Goal: Task Accomplishment & Management: Manage account settings

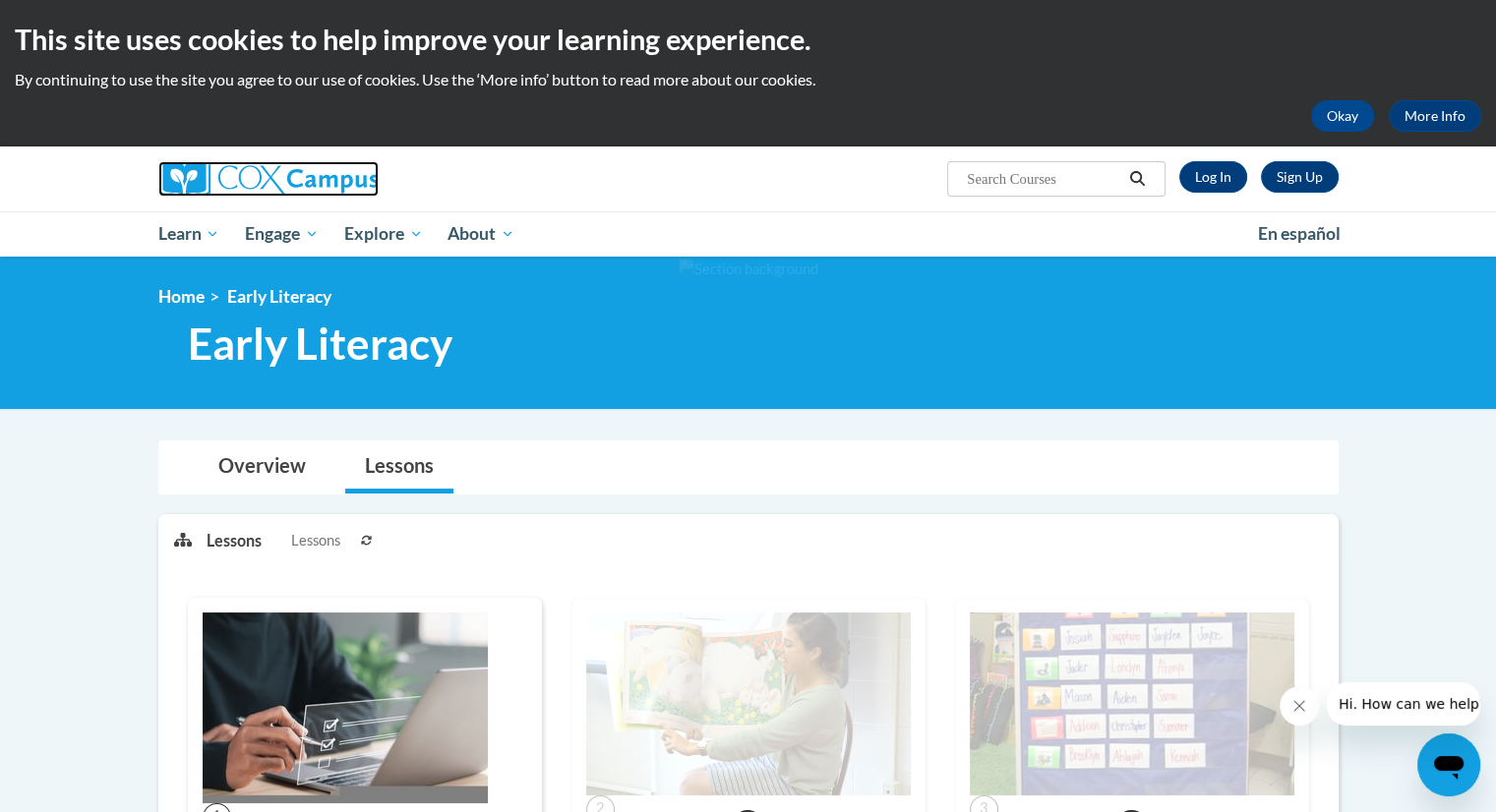
click at [276, 174] on img at bounding box center [269, 180] width 220 height 36
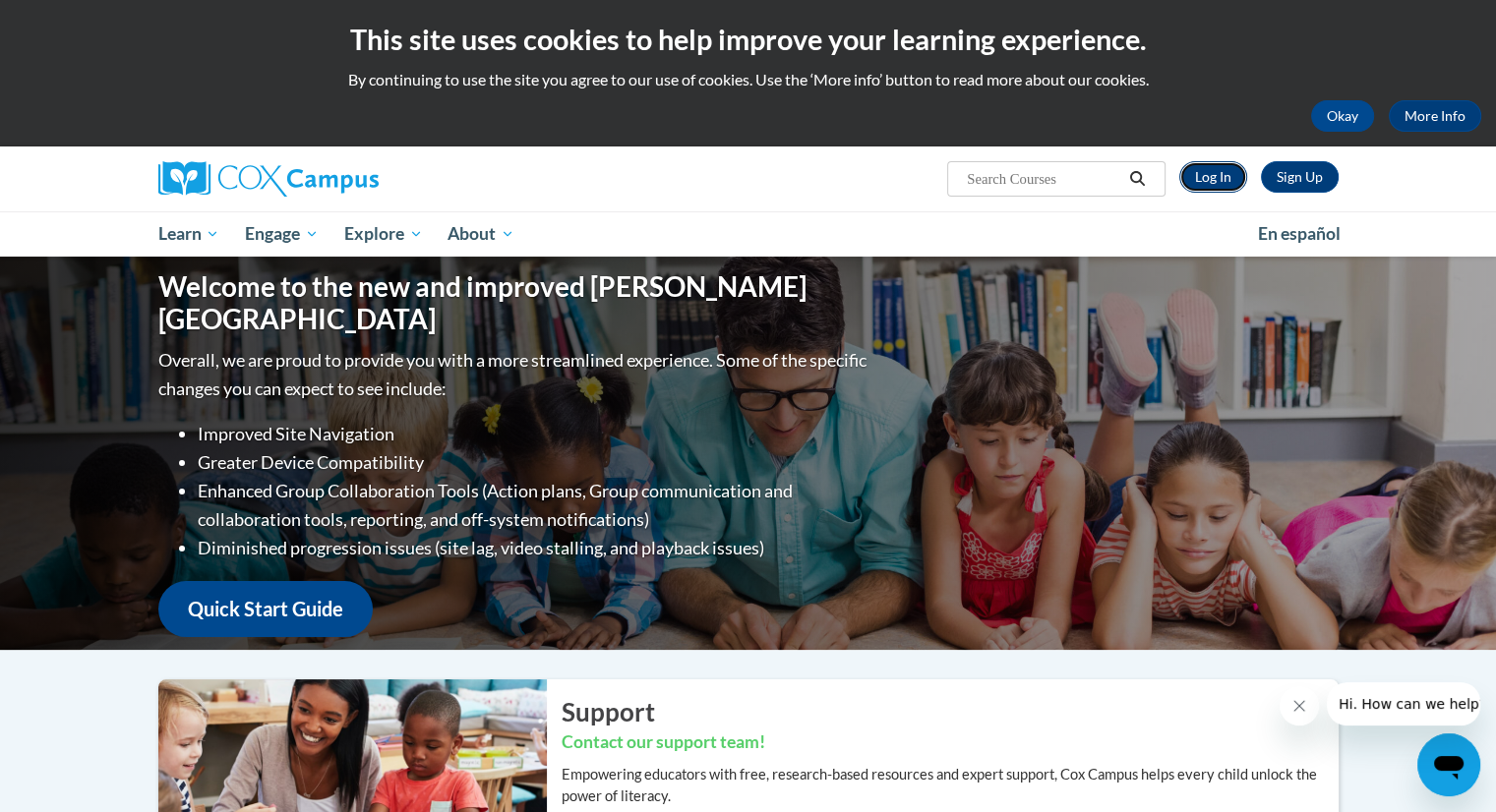
click at [1217, 180] on link "Log In" at bounding box center [1213, 178] width 68 height 32
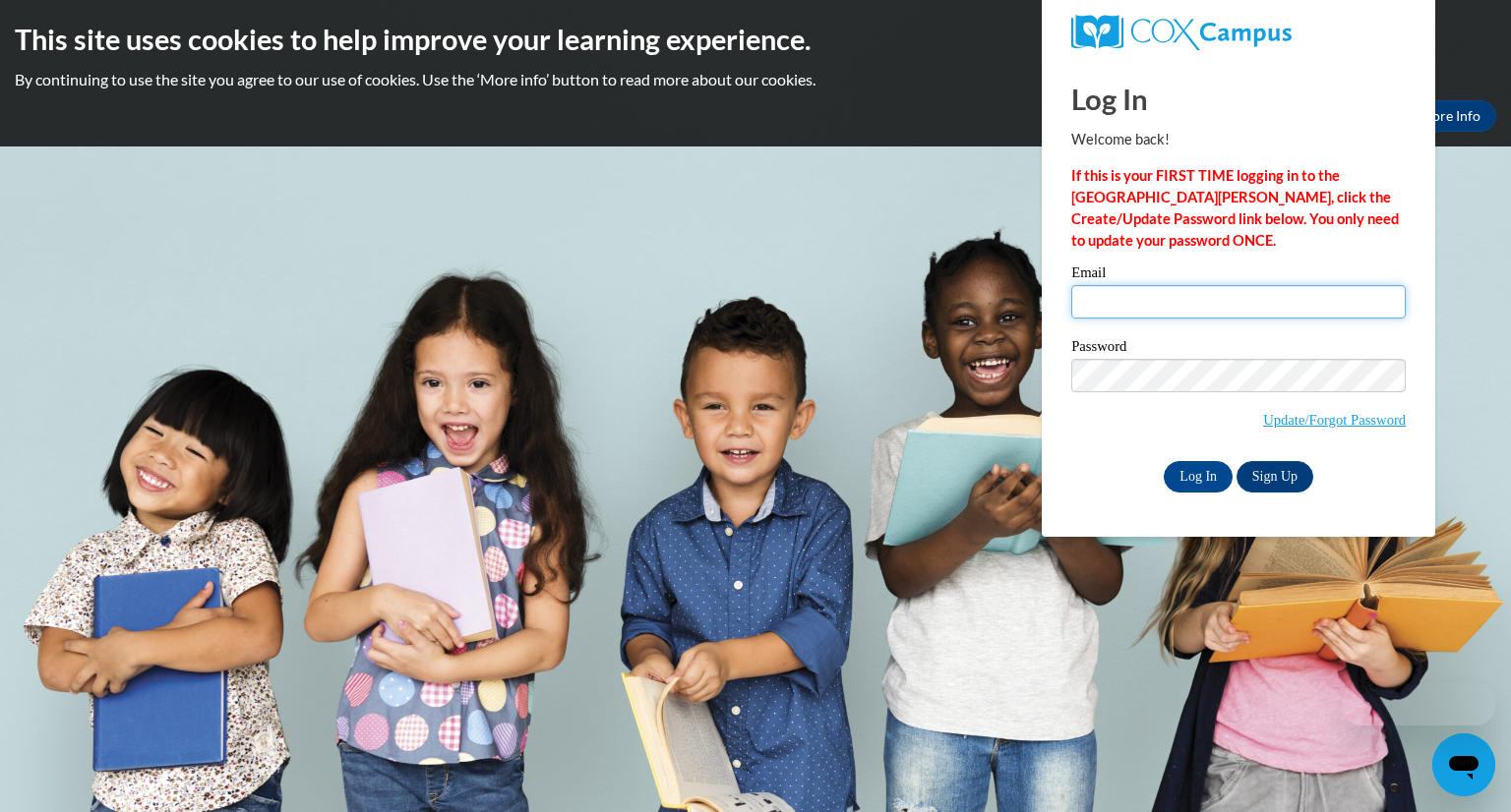
click at [1225, 309] on input "Email" at bounding box center [1238, 302] width 335 height 34
type input "megan.sukowatey@wfbschools.com"
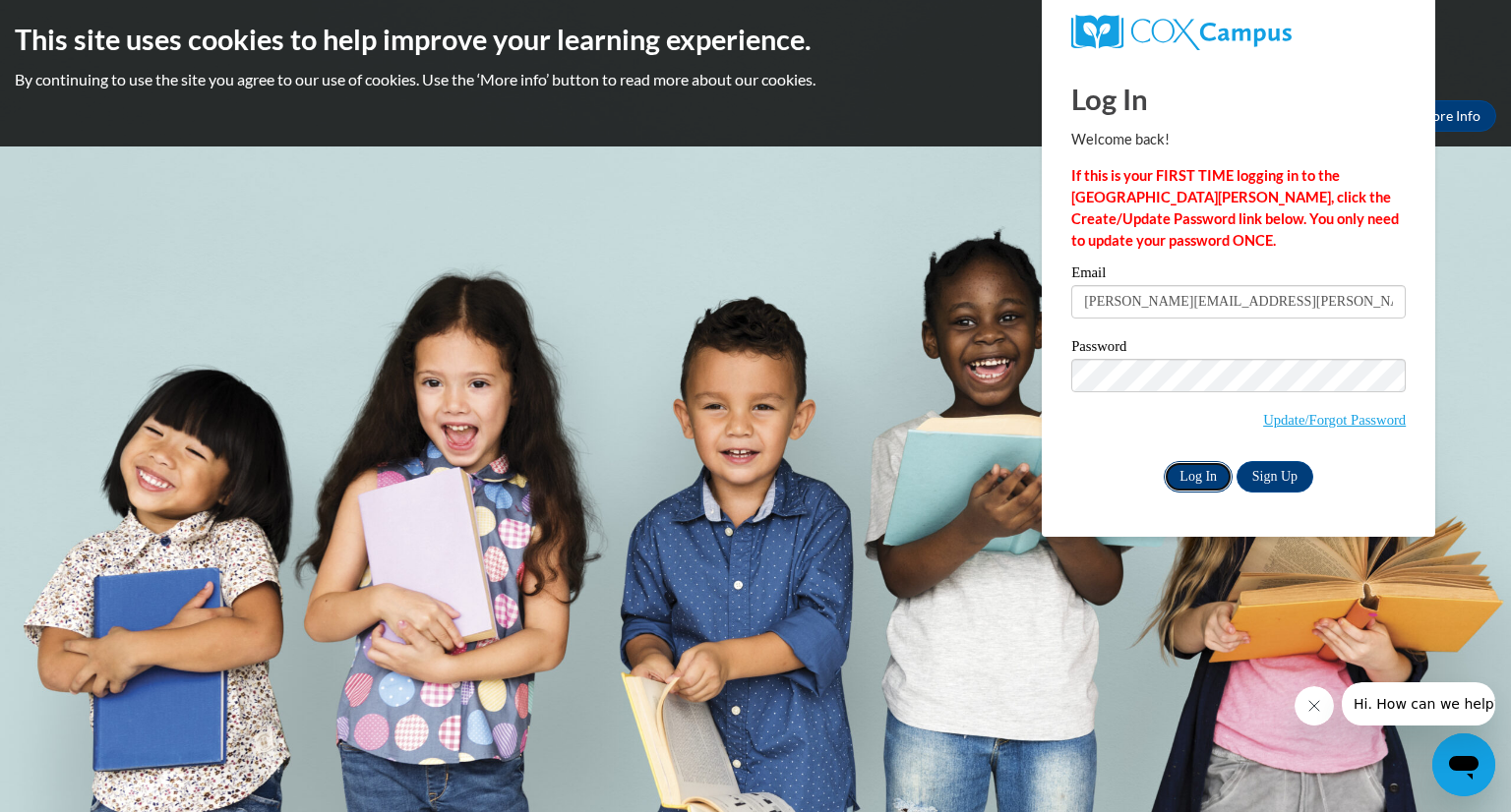
click at [1172, 474] on input "Log In" at bounding box center [1197, 477] width 69 height 32
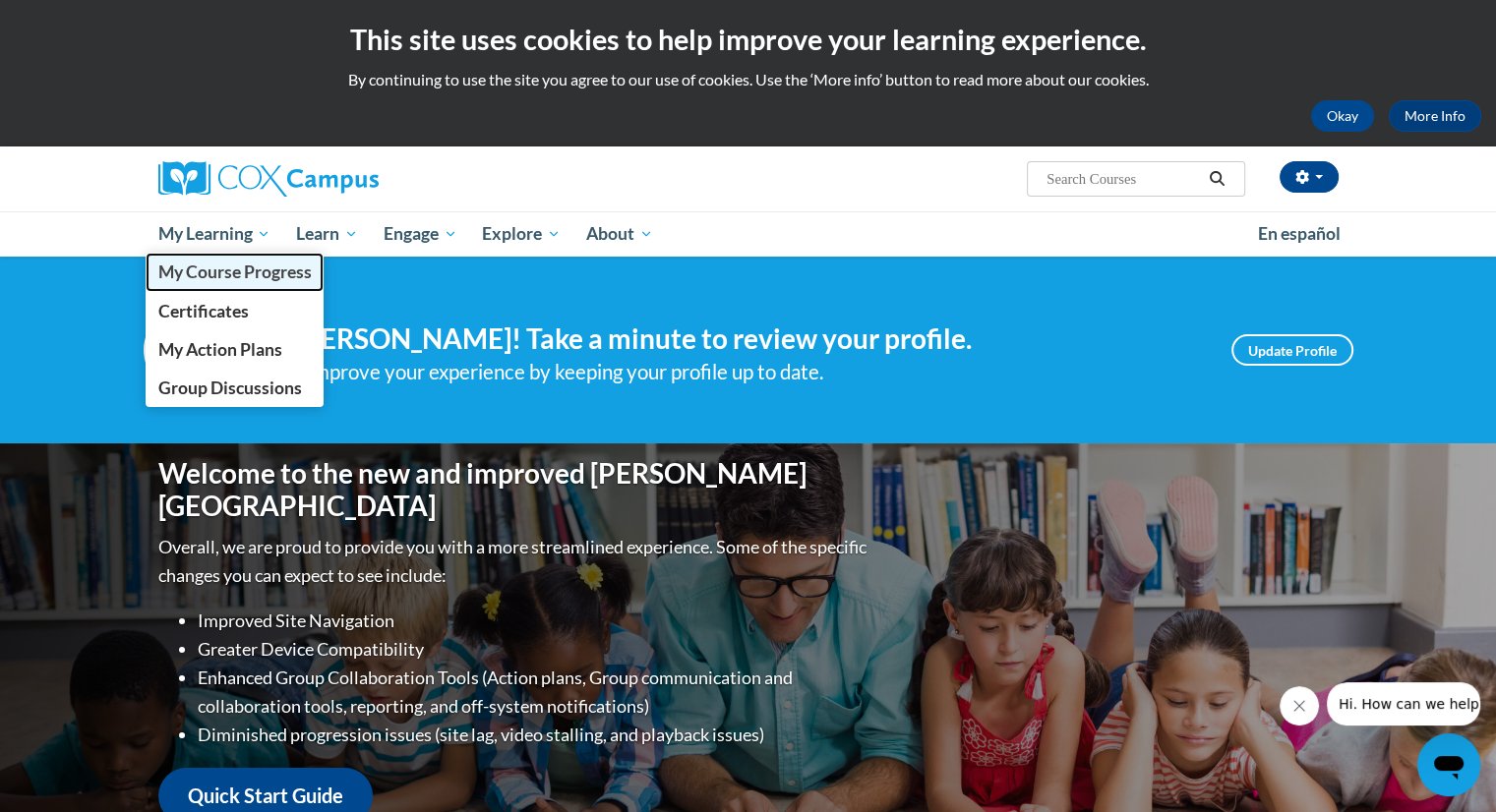
click at [194, 275] on span "My Course Progress" at bounding box center [234, 272] width 154 height 21
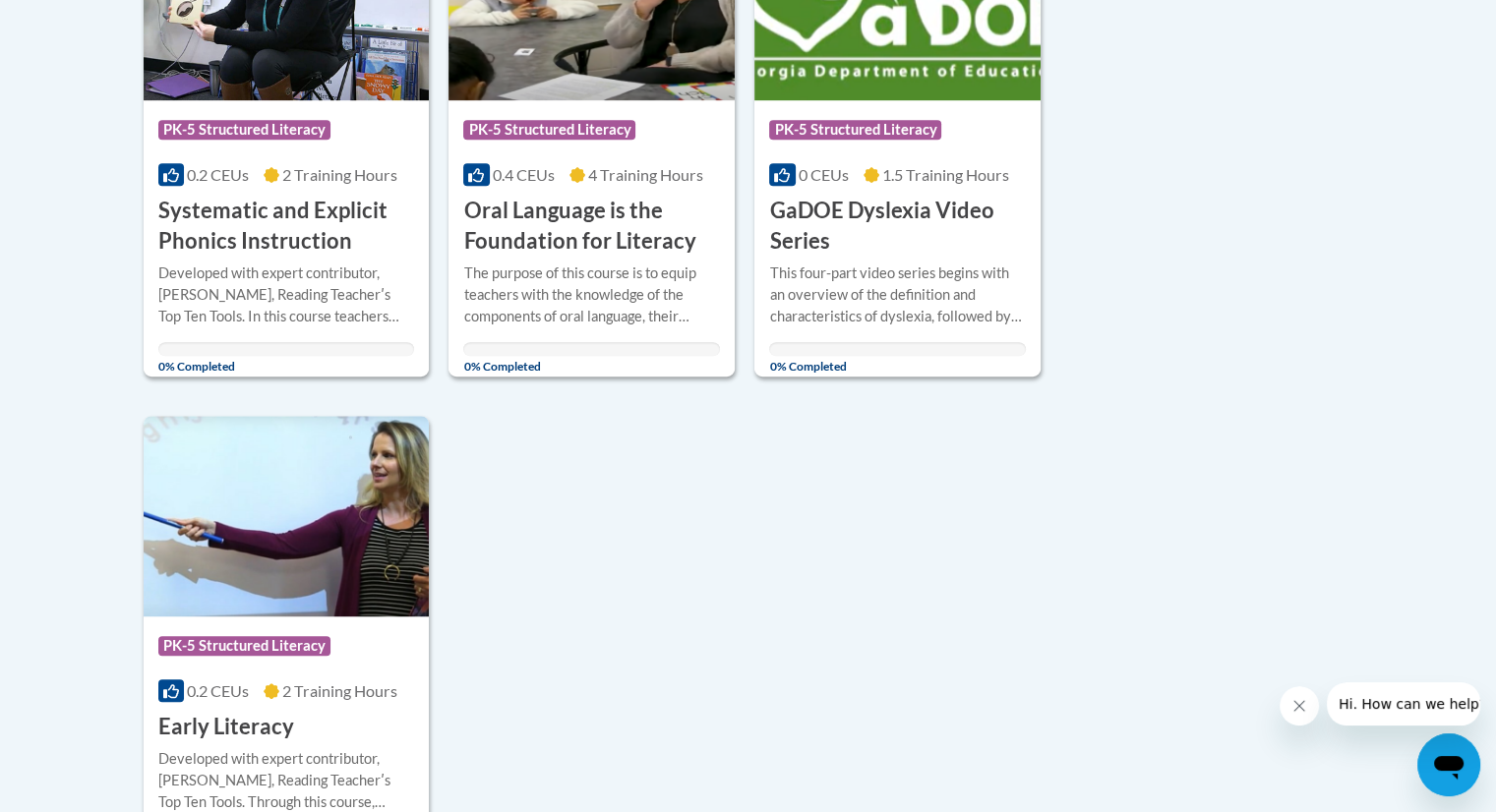
scroll to position [1149, 0]
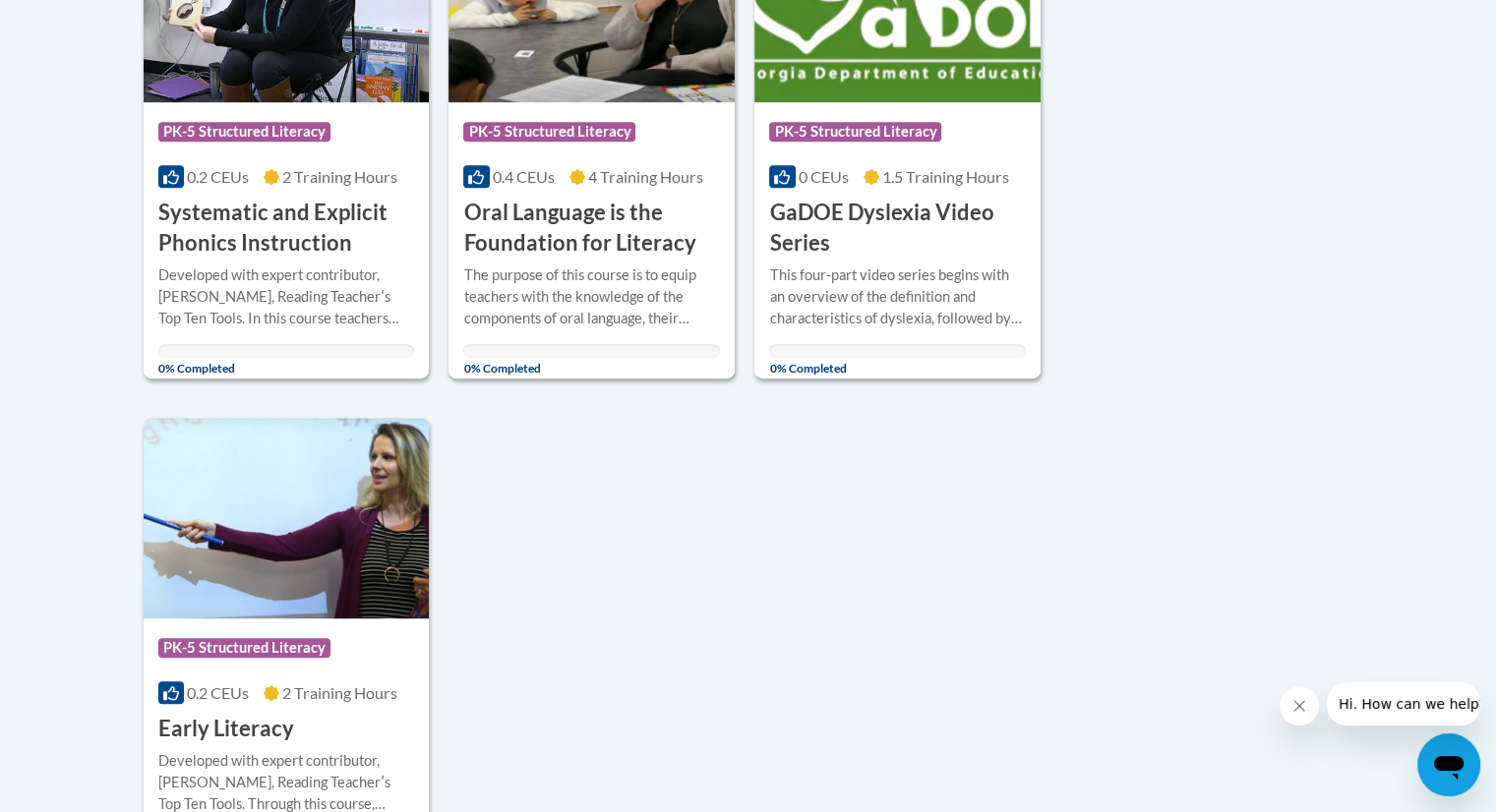
click at [1491, 470] on body "This site uses cookies to help improve your learning experience. By continuing …" at bounding box center [748, 91] width 1496 height 2480
